Goal: Task Accomplishment & Management: Manage account settings

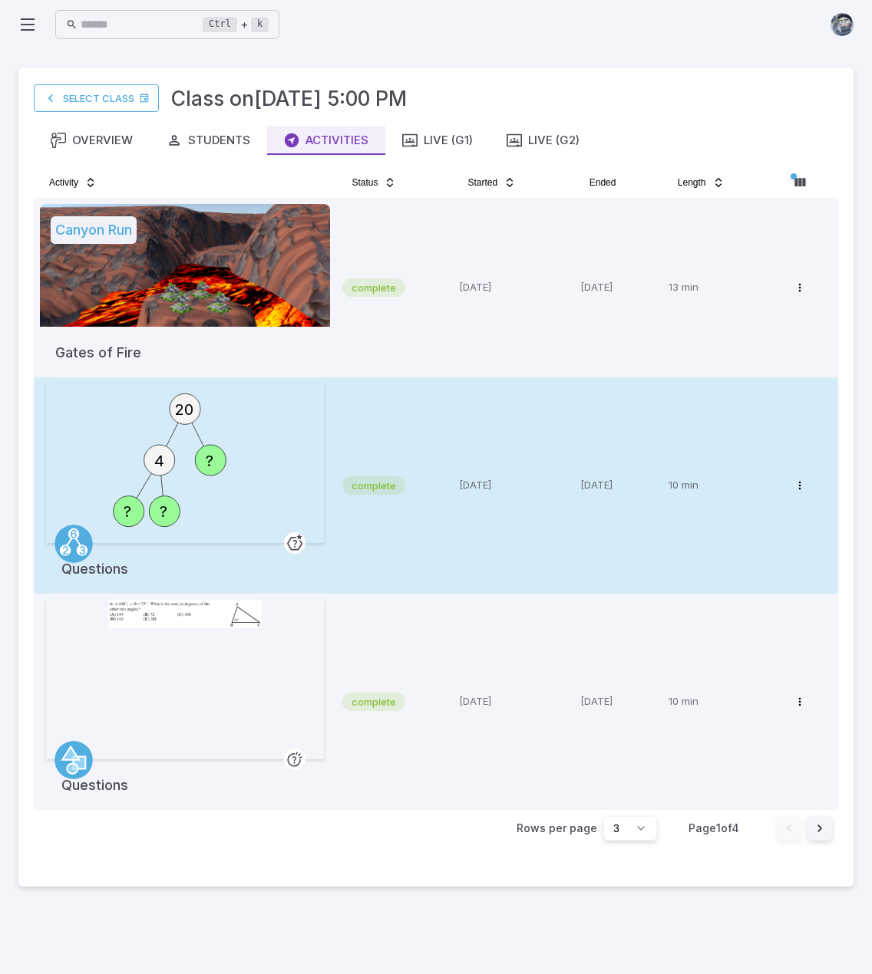
click at [422, 417] on td "complete" at bounding box center [394, 485] width 116 height 216
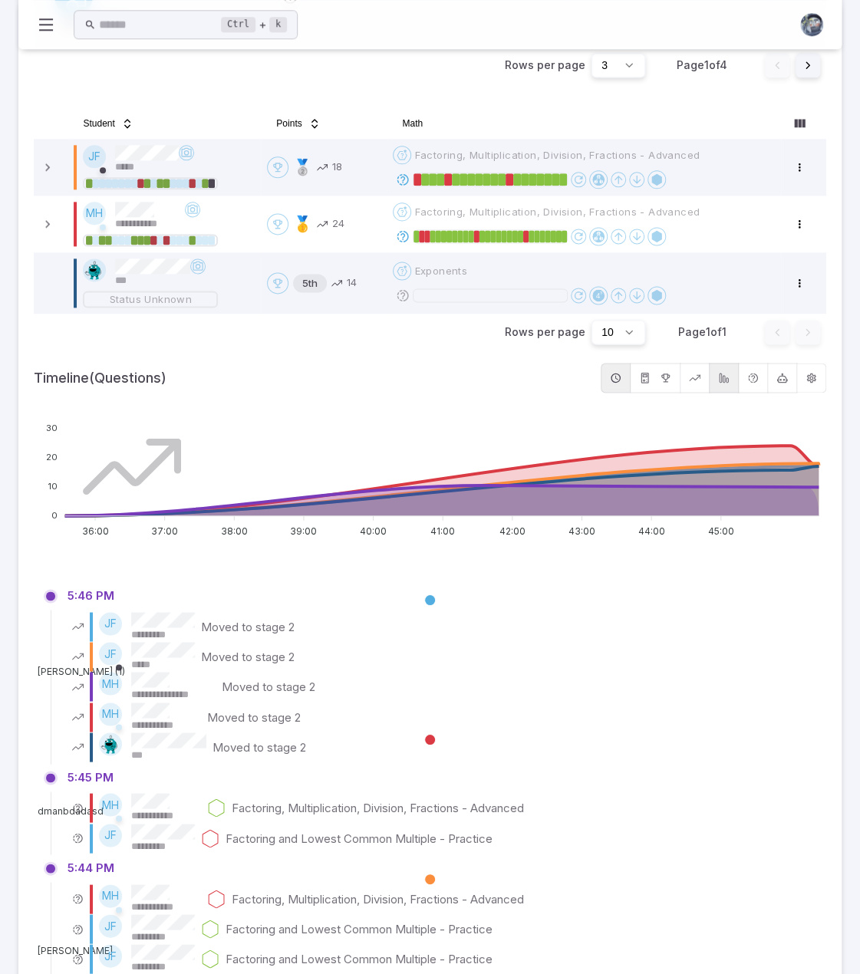
scroll to position [767, 0]
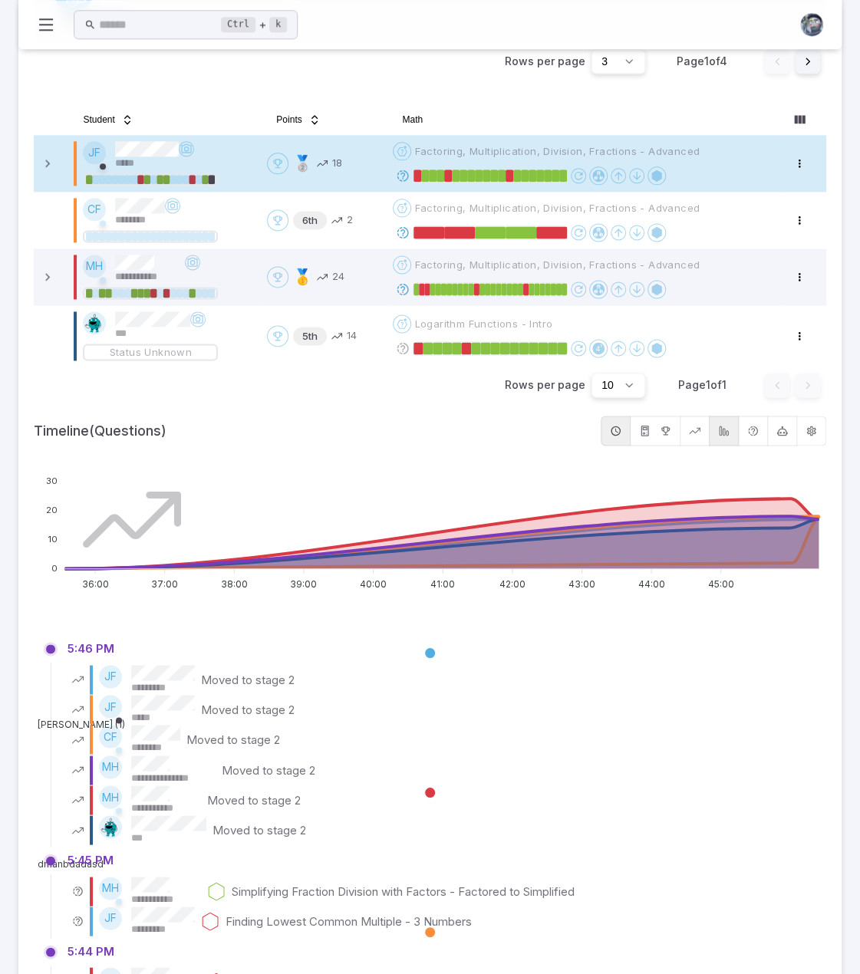
click at [44, 173] on td at bounding box center [51, 163] width 34 height 57
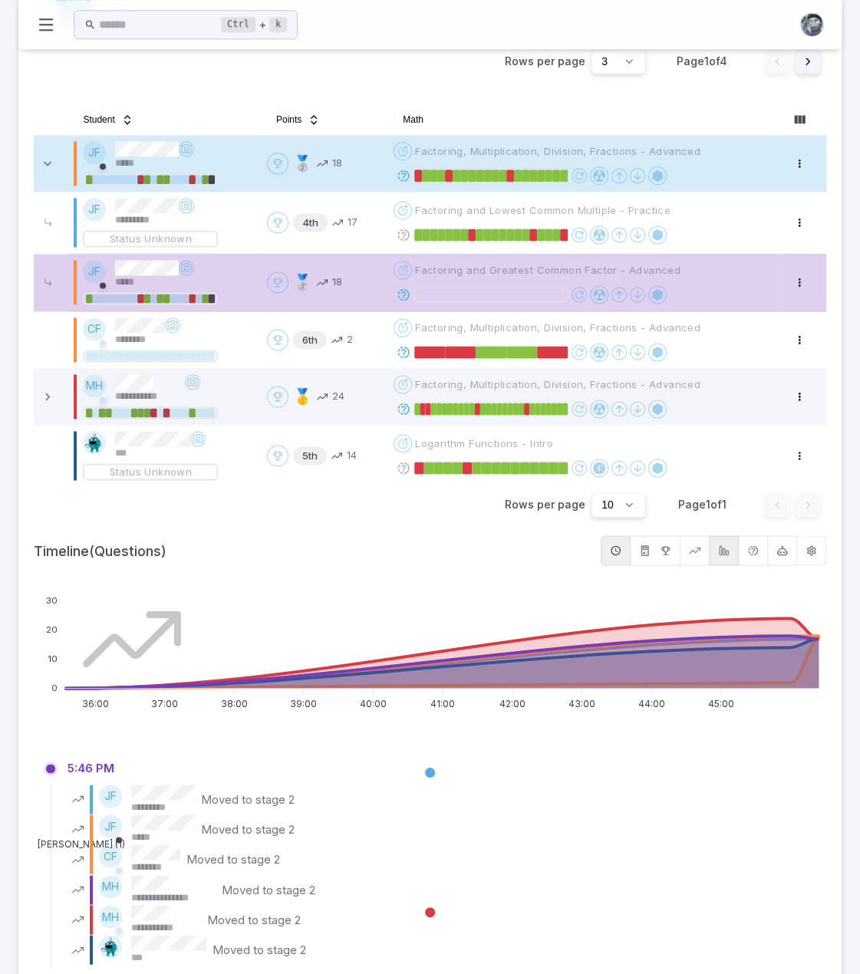
click at [44, 173] on td at bounding box center [51, 163] width 34 height 57
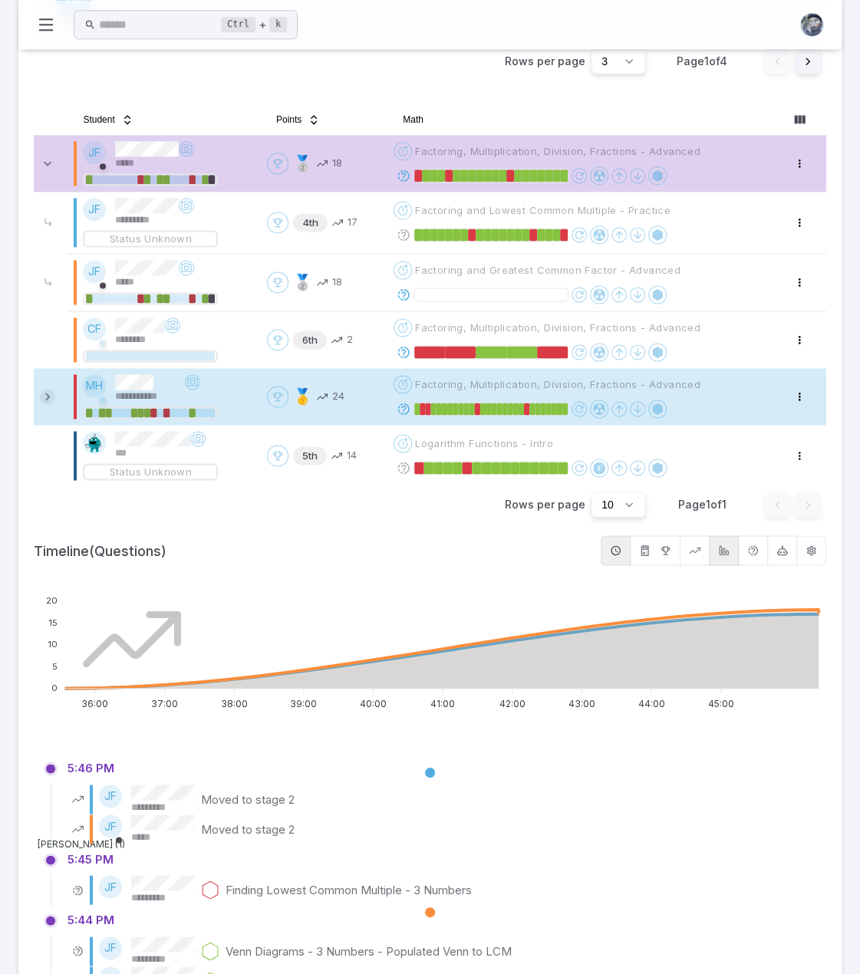
click at [47, 392] on icon at bounding box center [47, 396] width 15 height 15
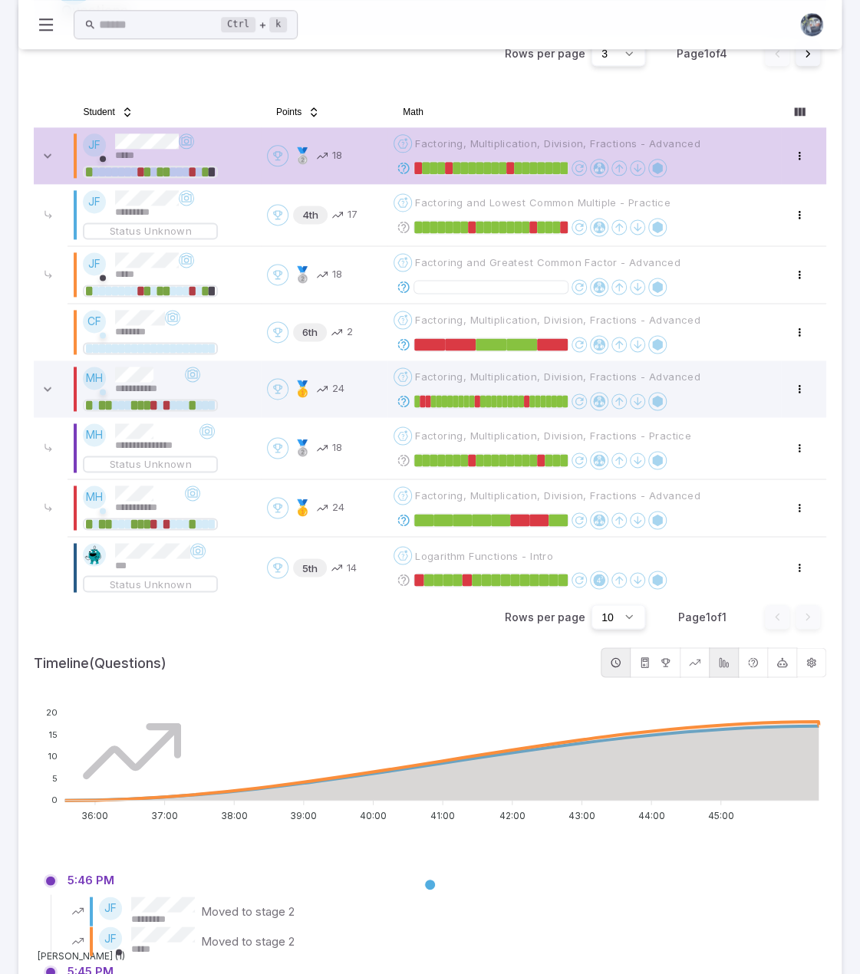
scroll to position [712, 0]
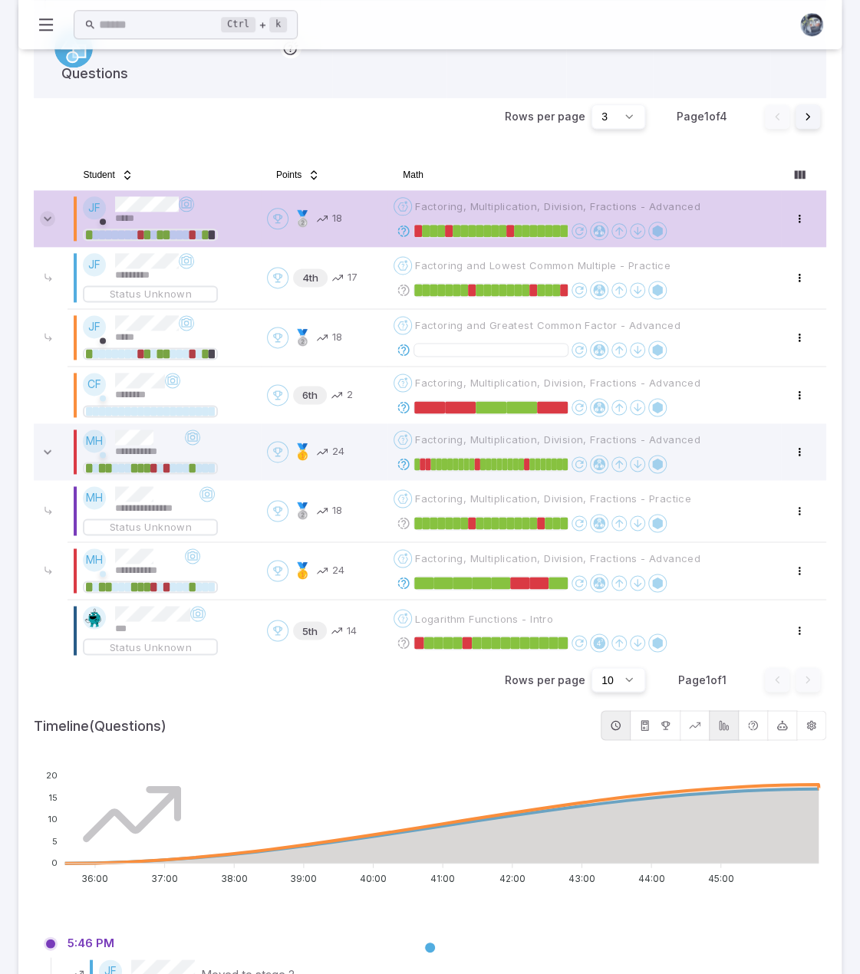
click at [54, 217] on icon at bounding box center [47, 218] width 15 height 15
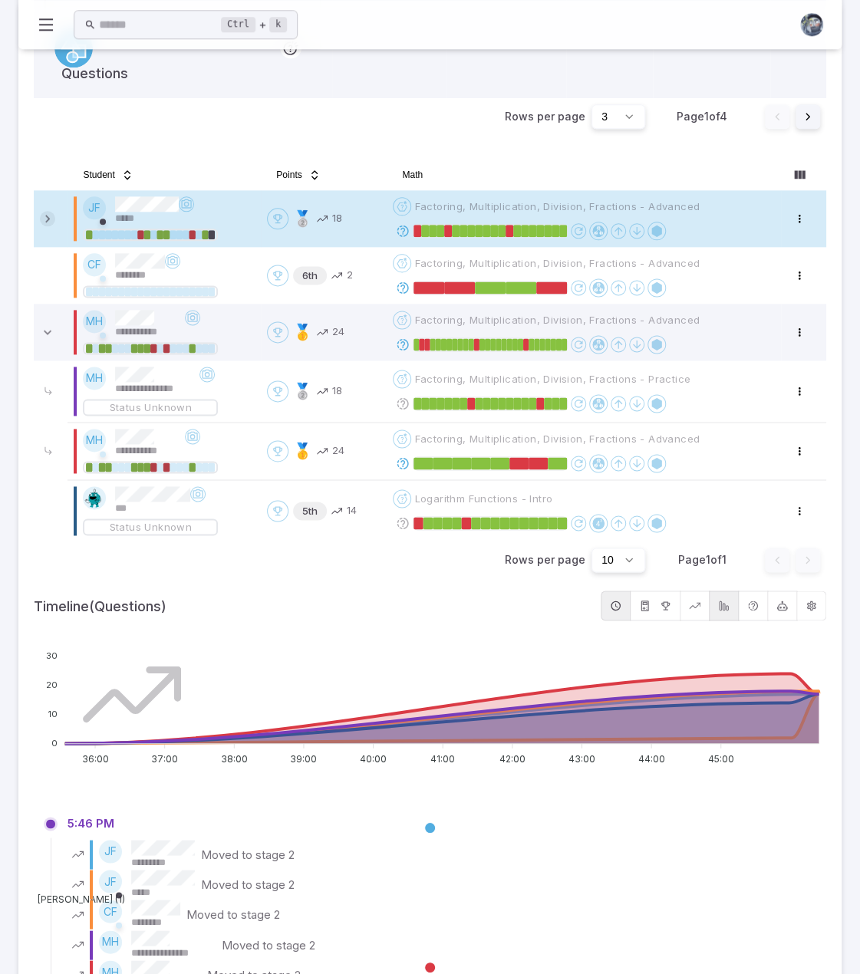
click at [54, 217] on icon at bounding box center [47, 218] width 15 height 15
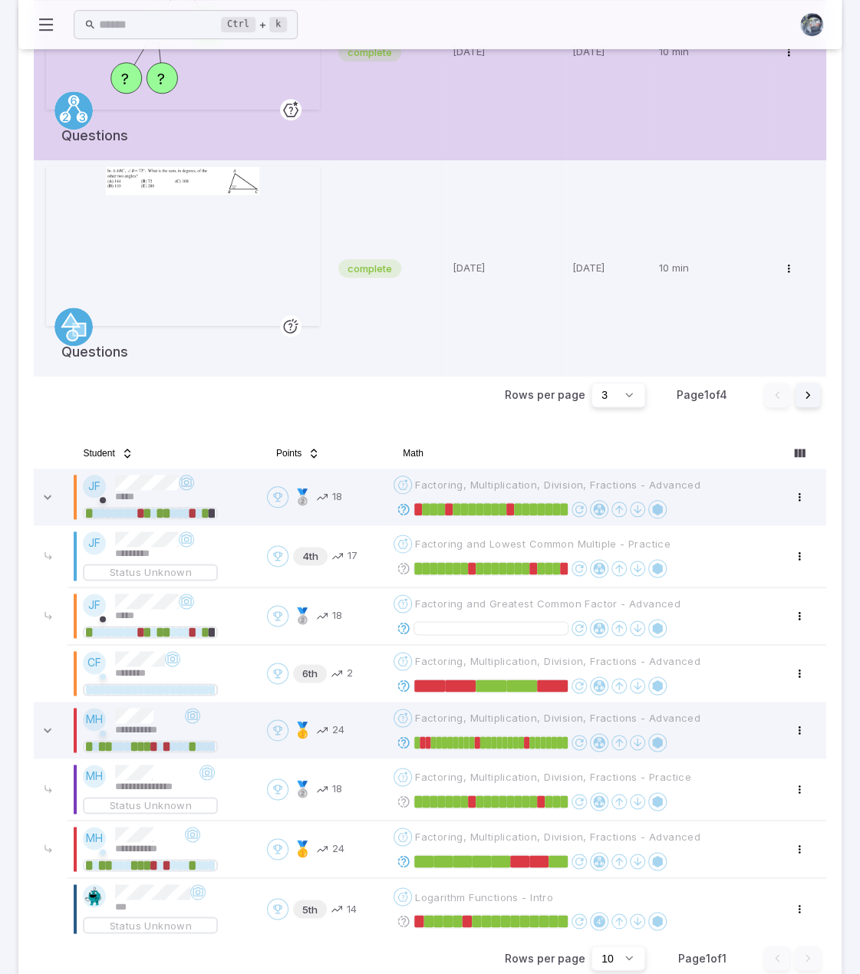
scroll to position [0, 0]
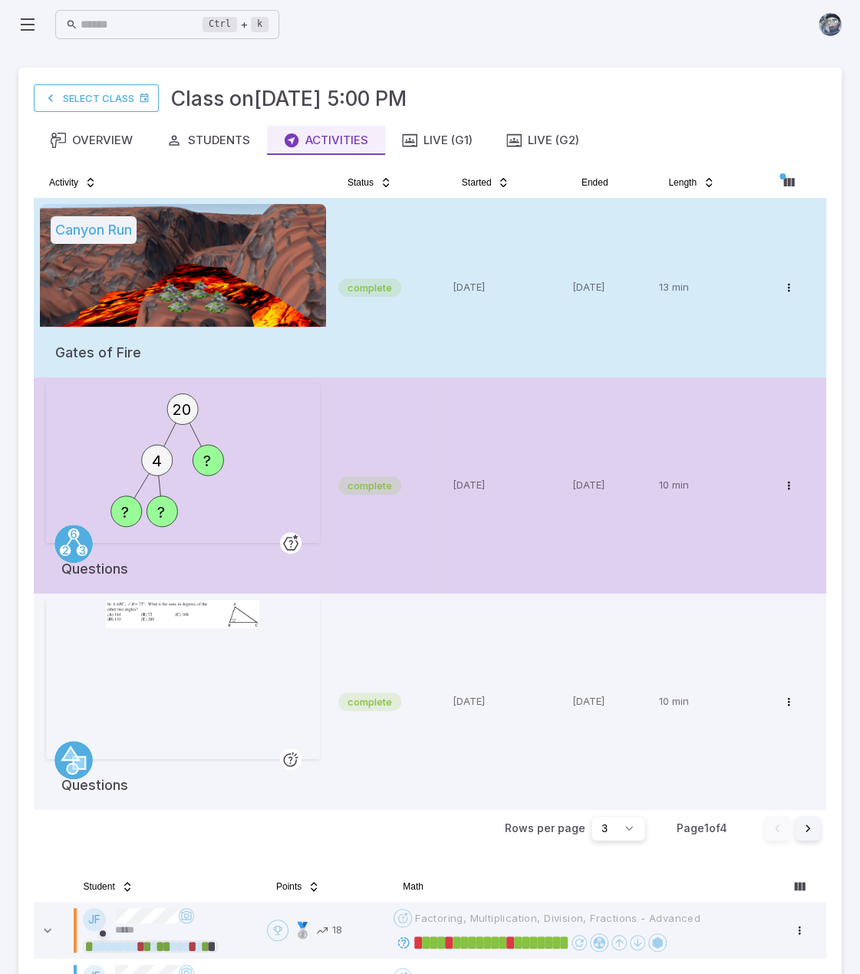
click at [226, 276] on div at bounding box center [183, 265] width 286 height 123
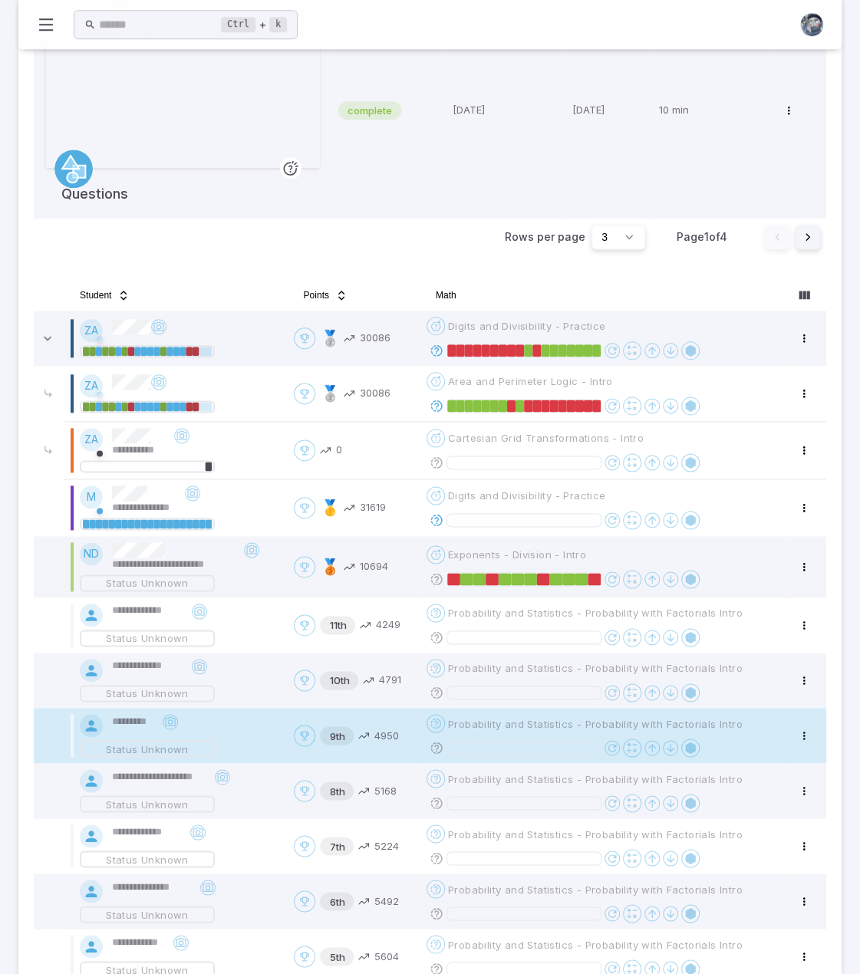
scroll to position [614, 0]
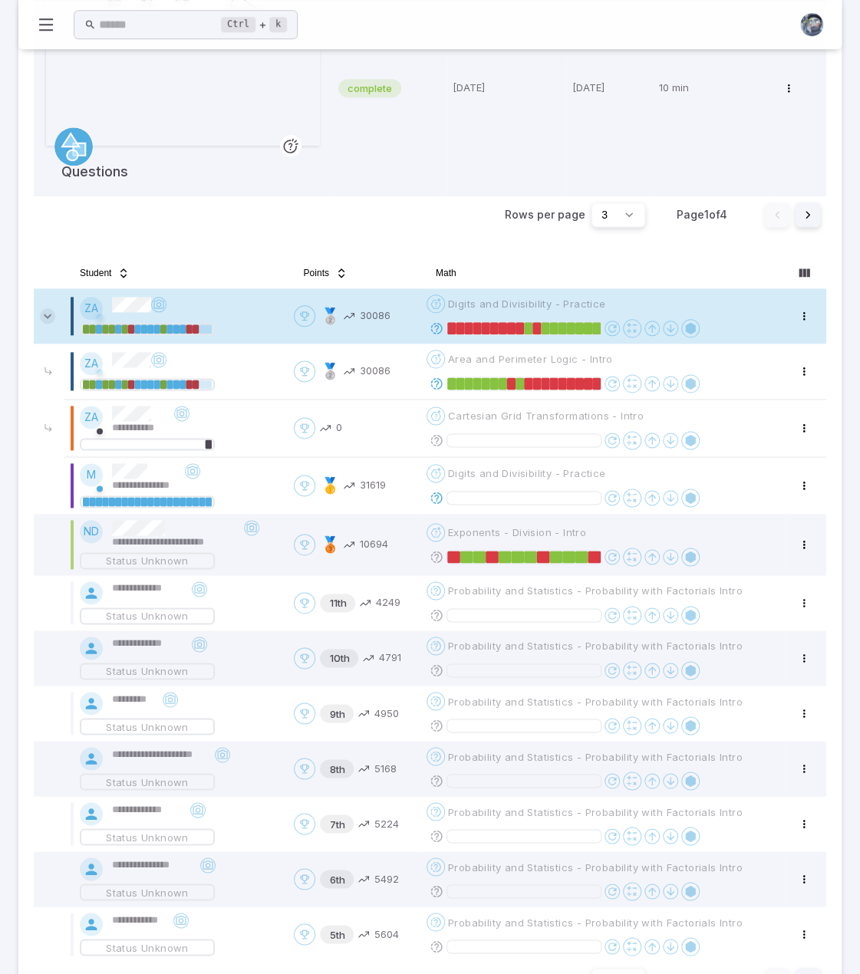
click at [51, 317] on icon at bounding box center [47, 315] width 15 height 15
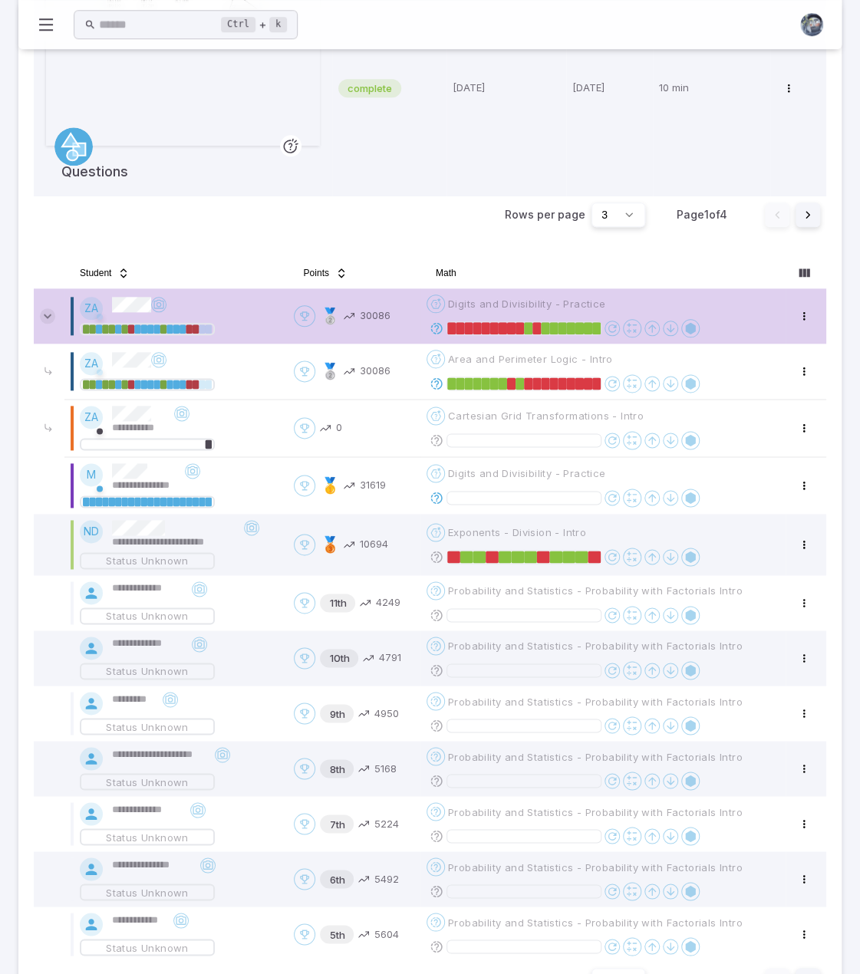
click at [44, 314] on icon at bounding box center [47, 315] width 15 height 15
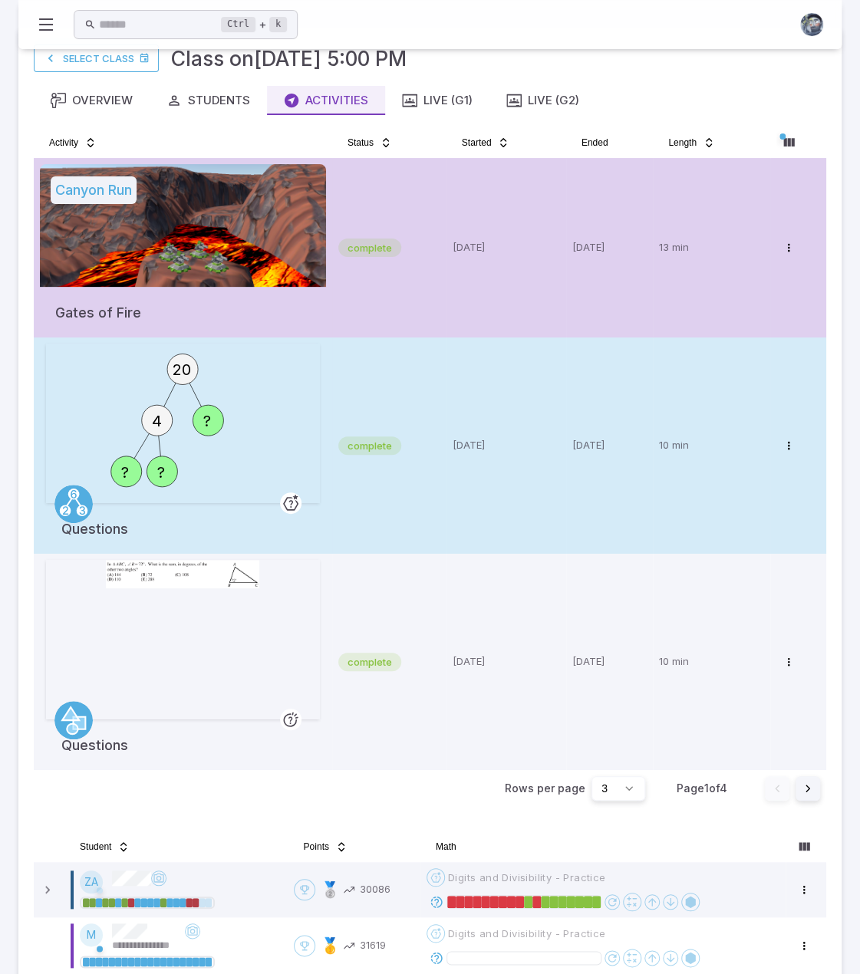
scroll to position [0, 0]
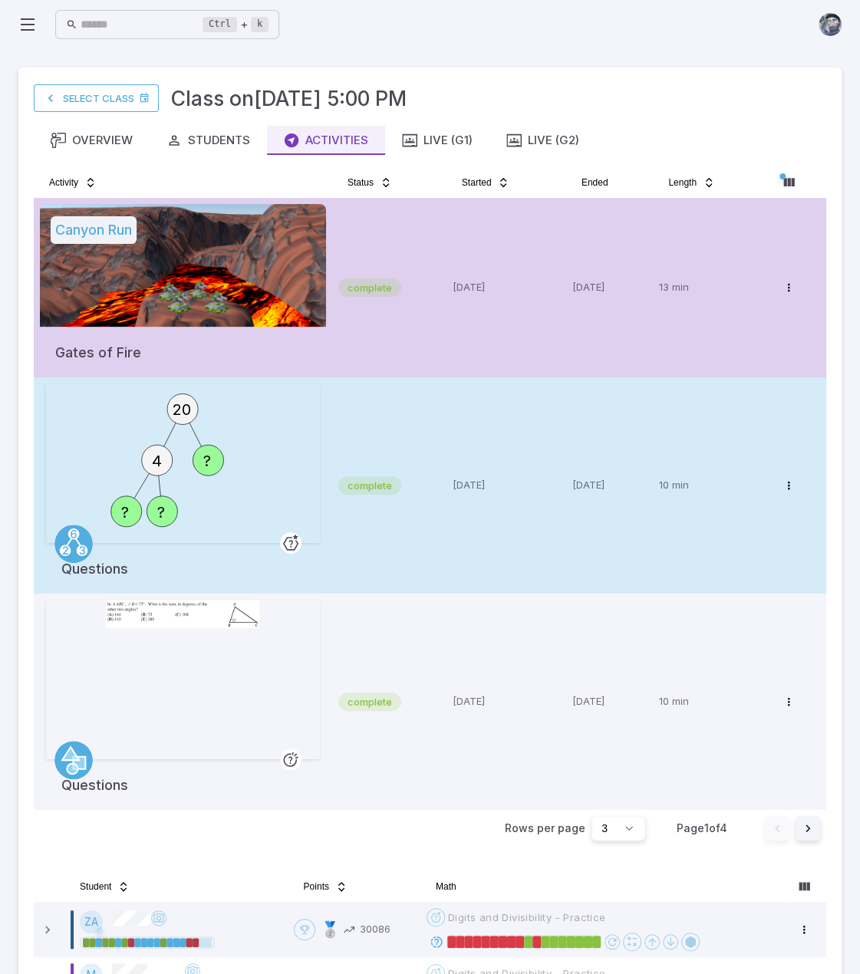
click at [428, 444] on td "complete" at bounding box center [389, 485] width 114 height 216
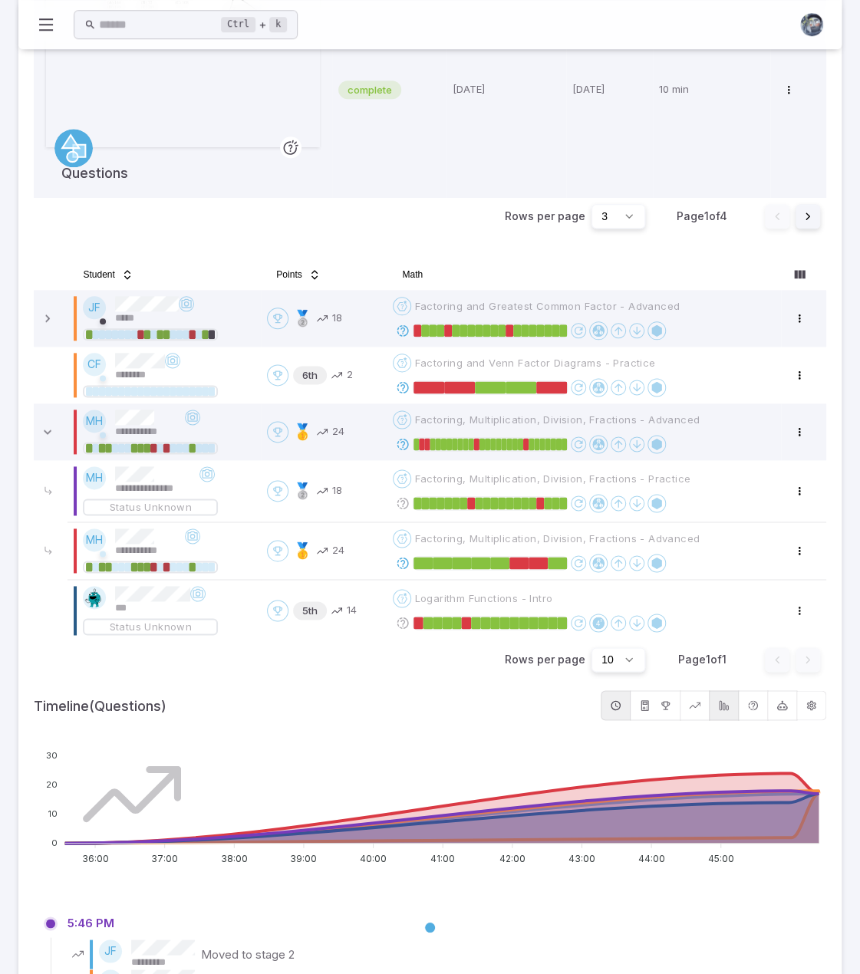
scroll to position [614, 0]
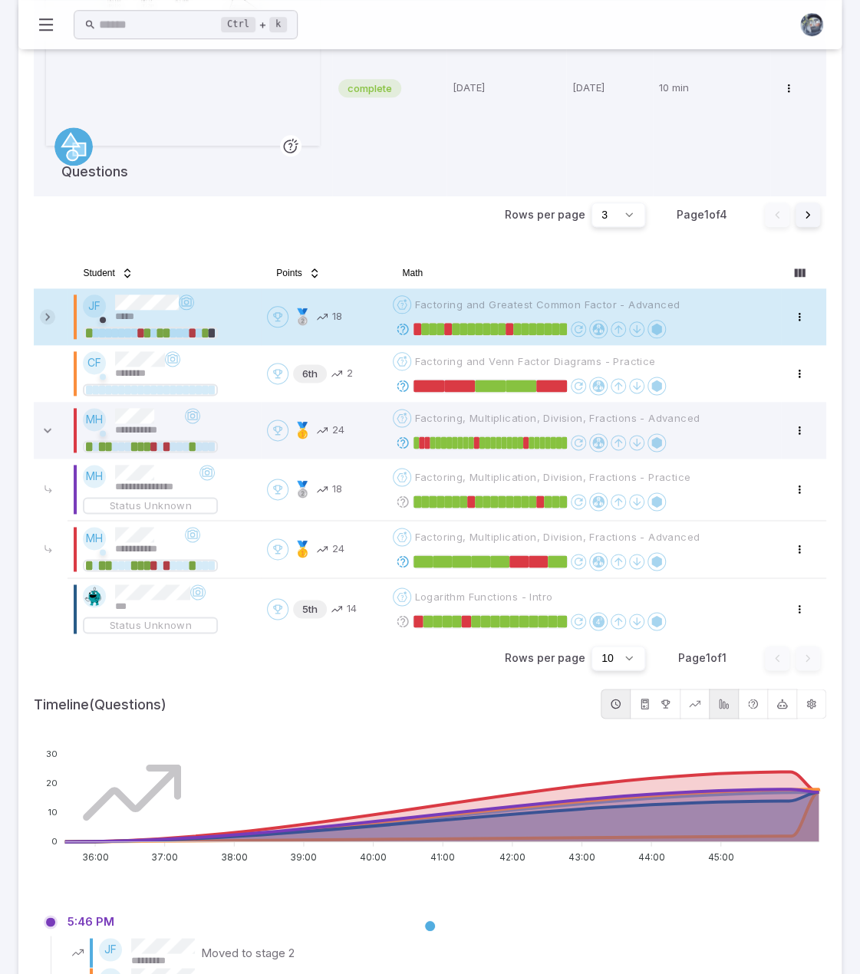
click at [46, 315] on icon at bounding box center [47, 316] width 15 height 15
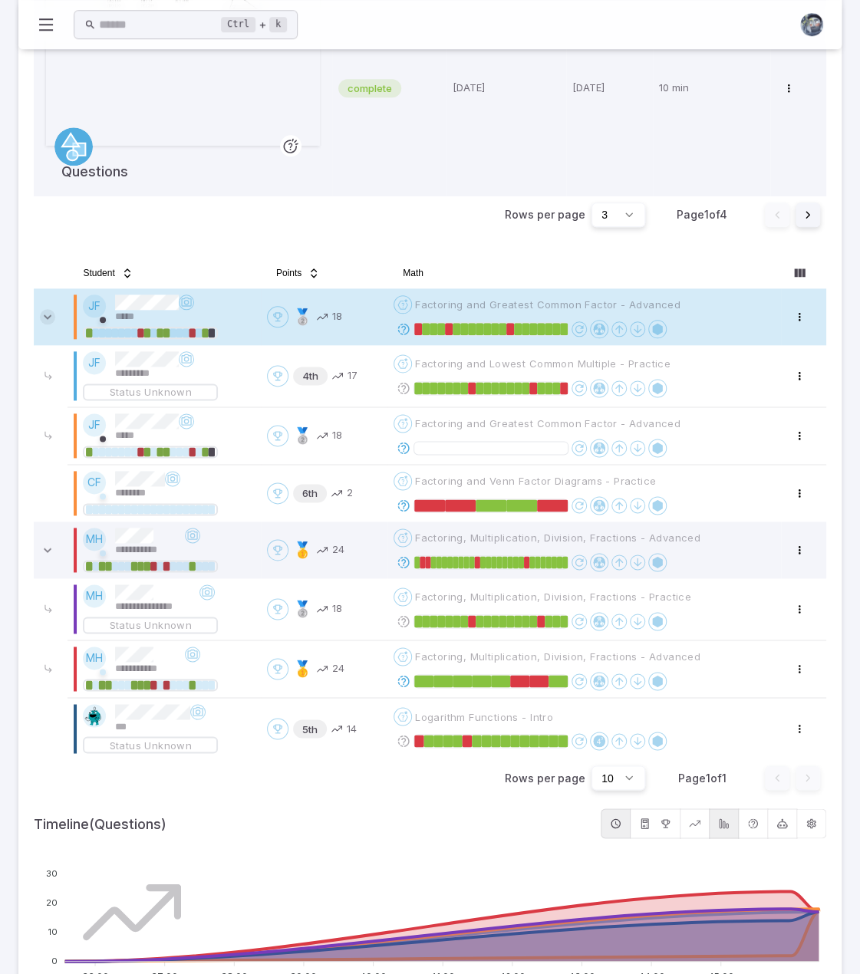
click at [47, 315] on icon at bounding box center [47, 316] width 15 height 15
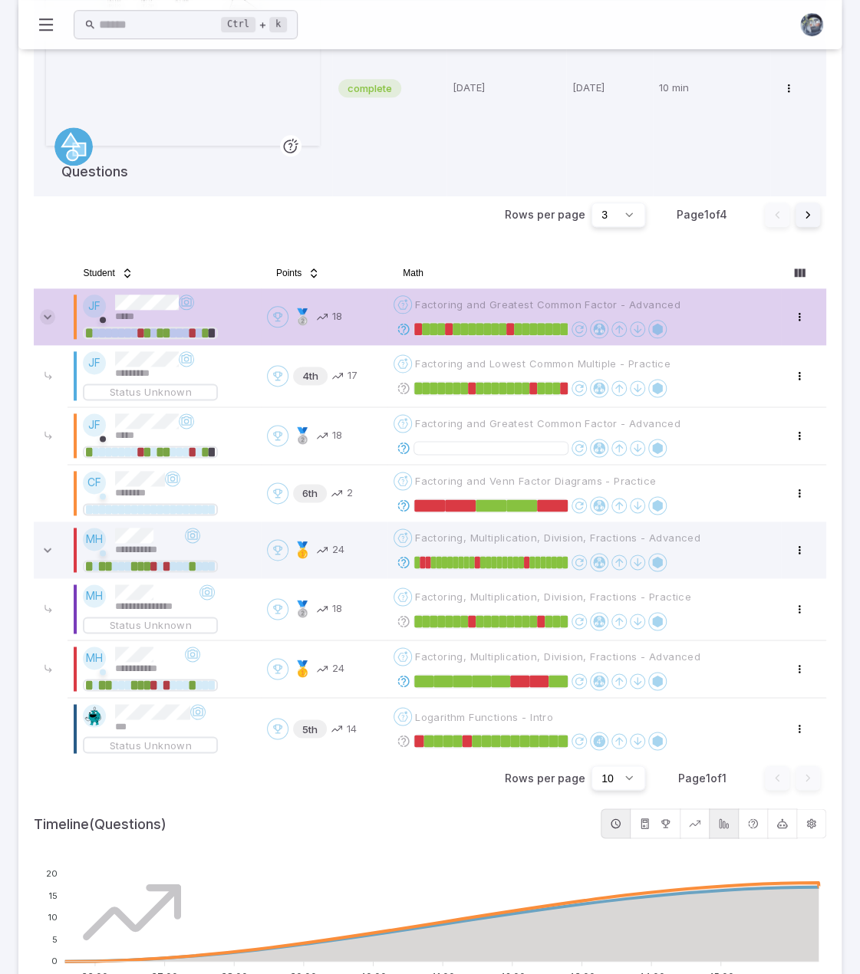
click at [49, 315] on icon at bounding box center [47, 316] width 15 height 15
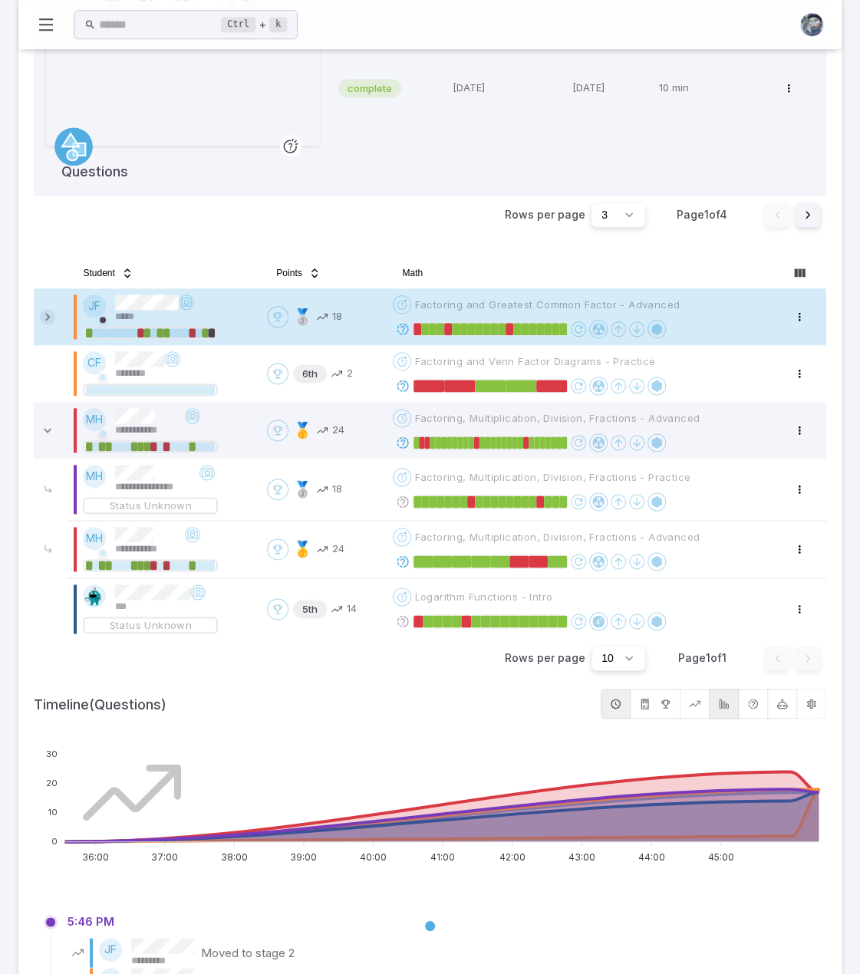
click at [49, 315] on icon at bounding box center [47, 316] width 15 height 15
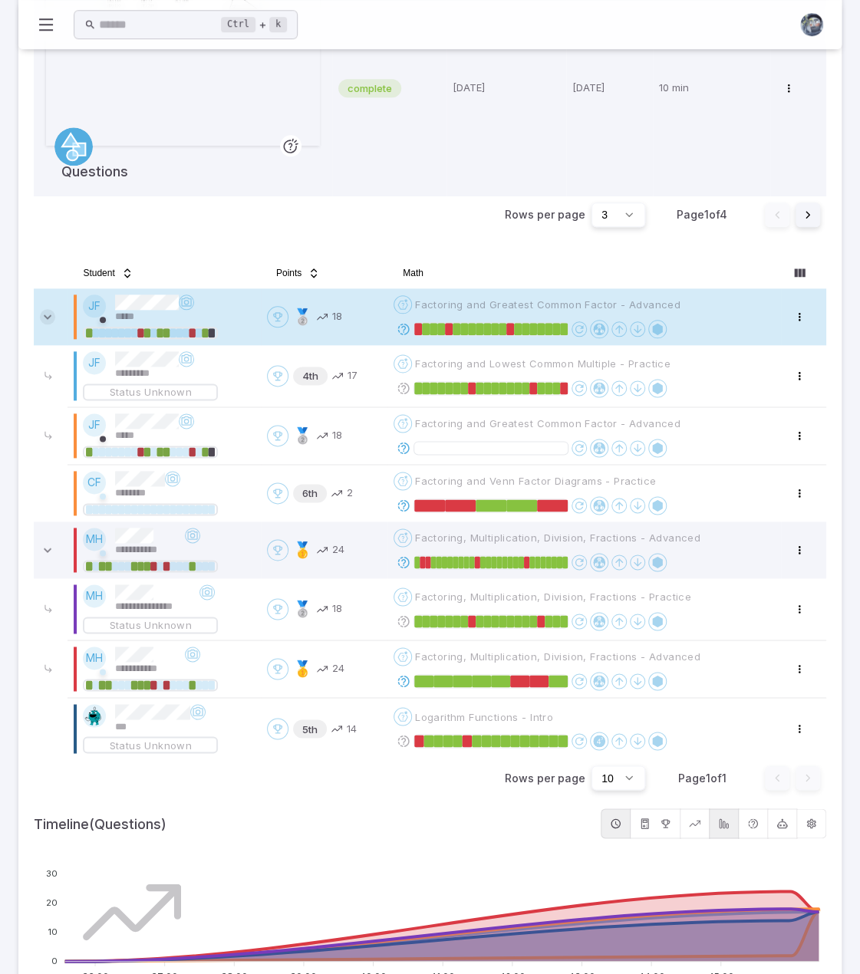
click at [52, 315] on icon at bounding box center [47, 316] width 15 height 15
